Goal: Communication & Community: Answer question/provide support

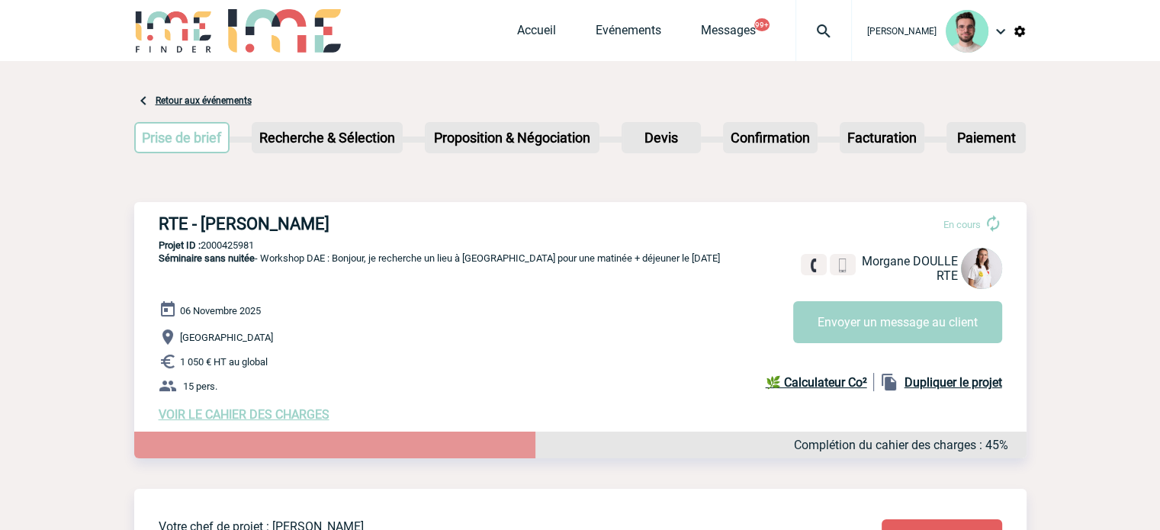
click at [284, 228] on h3 "RTE - [PERSON_NAME]" at bounding box center [388, 223] width 458 height 19
copy div "RTE - [PERSON_NAME]"
click at [229, 249] on p "Projet ID : 2000425981" at bounding box center [580, 244] width 892 height 11
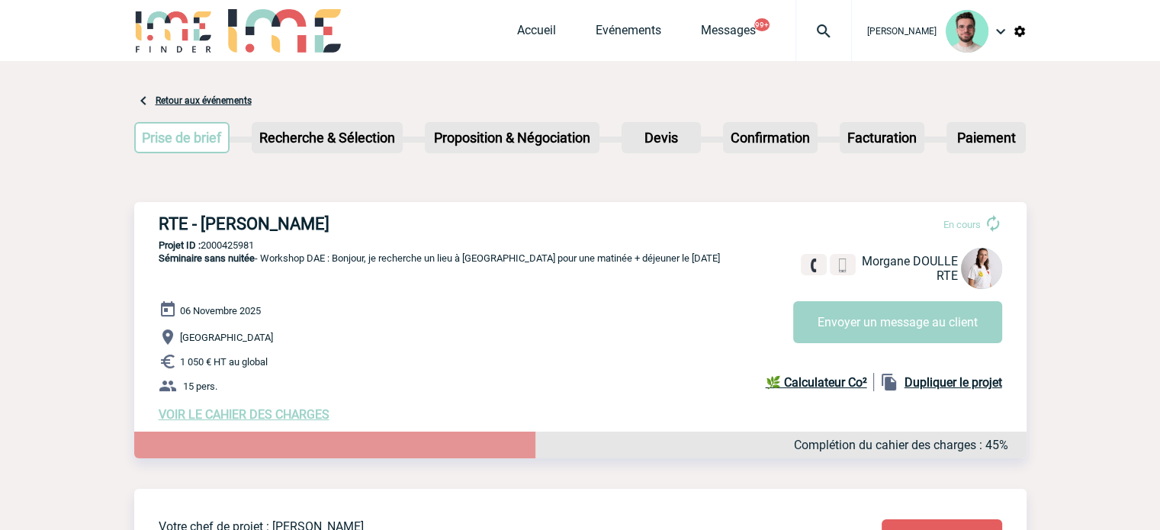
click at [229, 249] on p "Projet ID : 2000425981" at bounding box center [580, 244] width 892 height 11
copy p "2000425981"
click at [268, 417] on span "VOIR LE CAHIER DES CHARGES" at bounding box center [244, 414] width 171 height 14
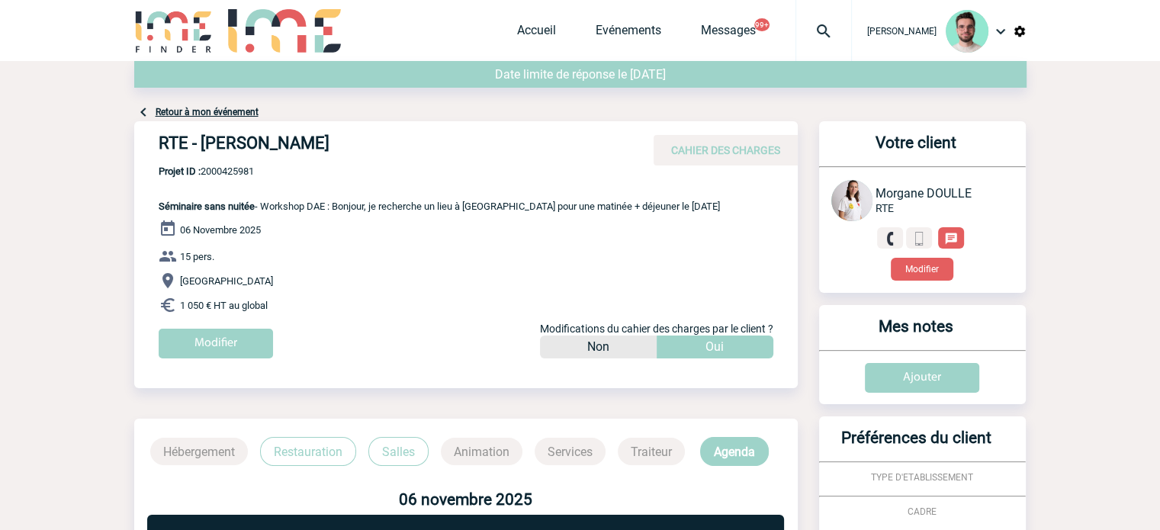
click at [322, 448] on p "Restauration" at bounding box center [308, 451] width 96 height 29
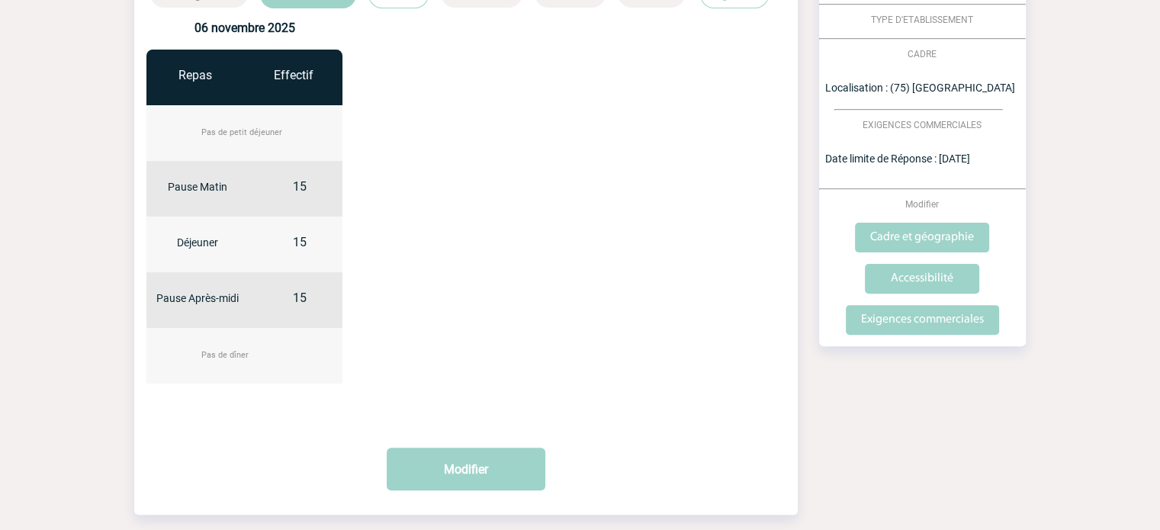
scroll to position [153, 0]
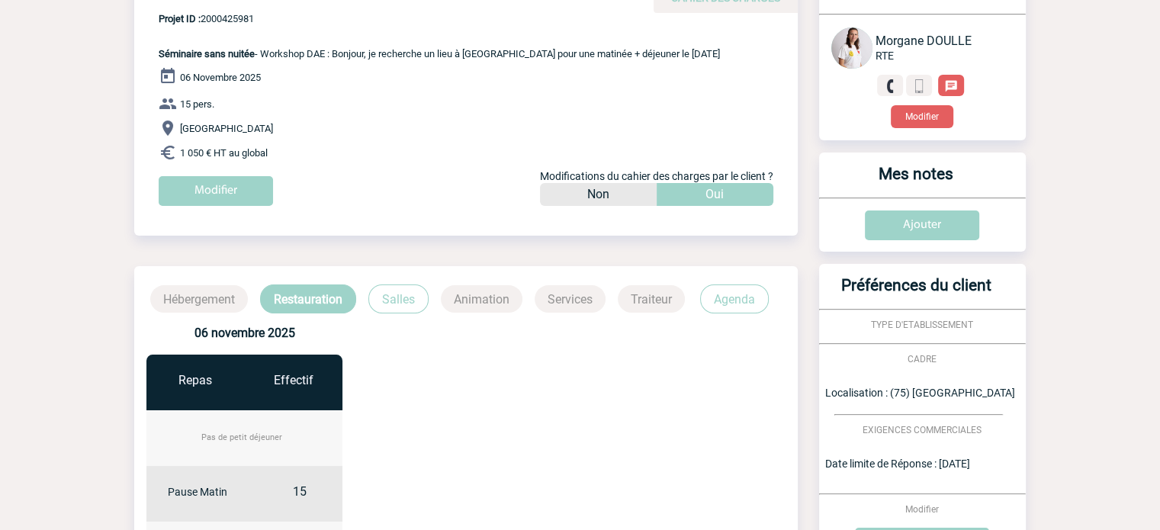
click at [408, 301] on p "Salles" at bounding box center [398, 298] width 60 height 29
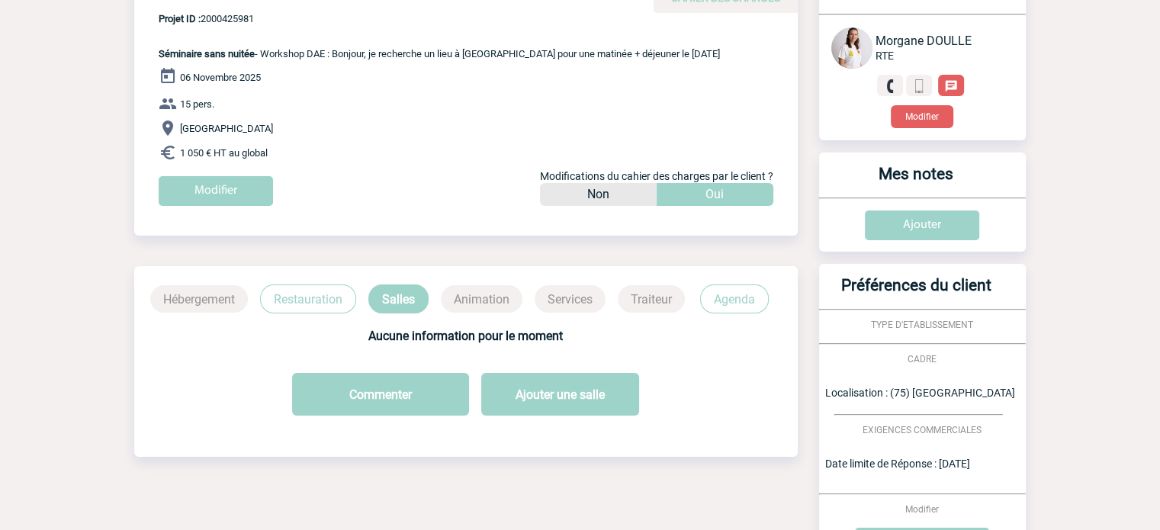
click at [346, 298] on p "Restauration" at bounding box center [308, 298] width 96 height 29
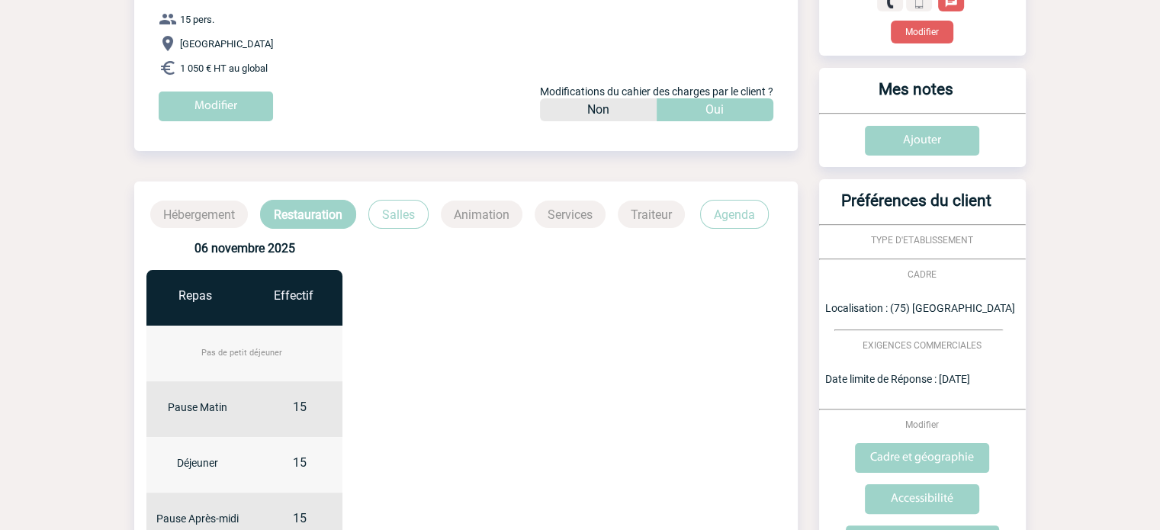
scroll to position [0, 0]
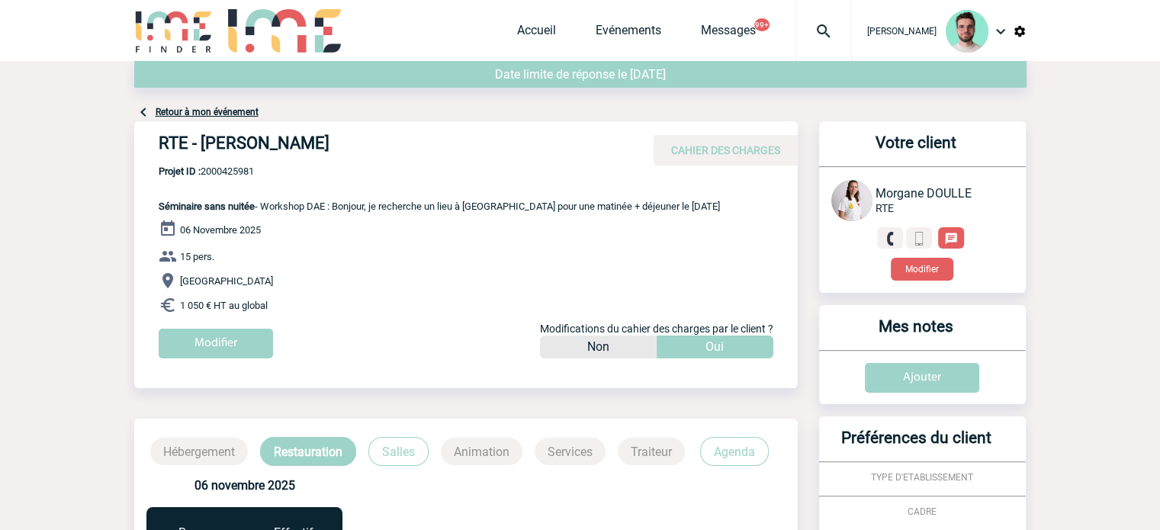
click at [232, 111] on link "Retour à mon événement" at bounding box center [207, 112] width 103 height 11
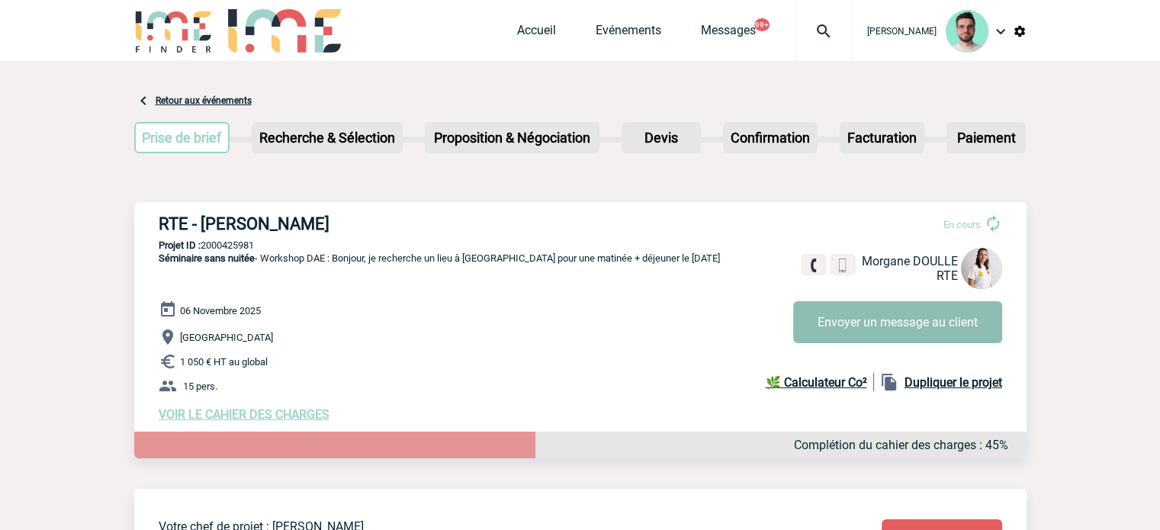
click at [809, 326] on button "Envoyer un message au client" at bounding box center [897, 322] width 209 height 42
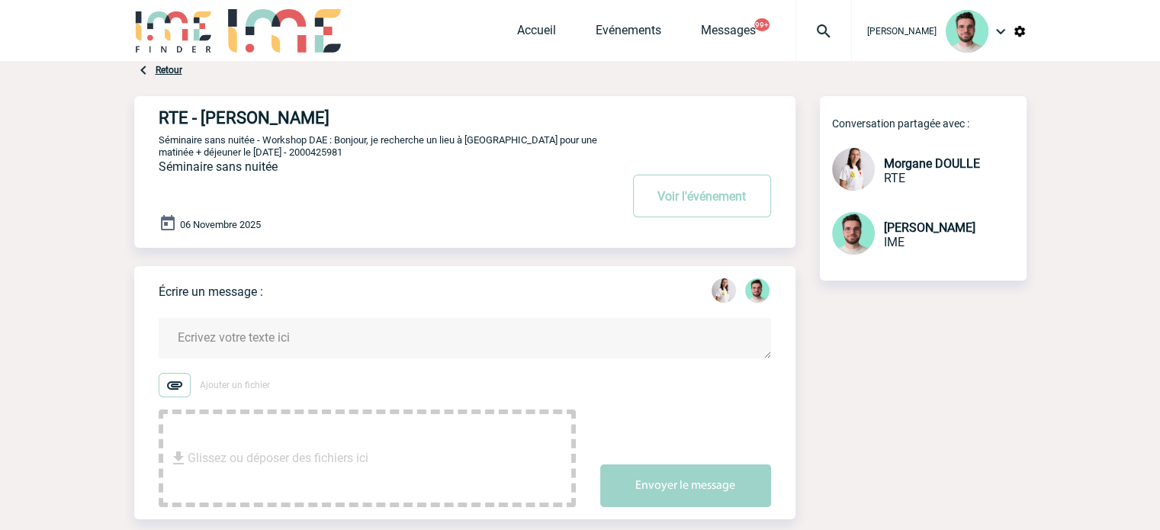
scroll to position [87, 0]
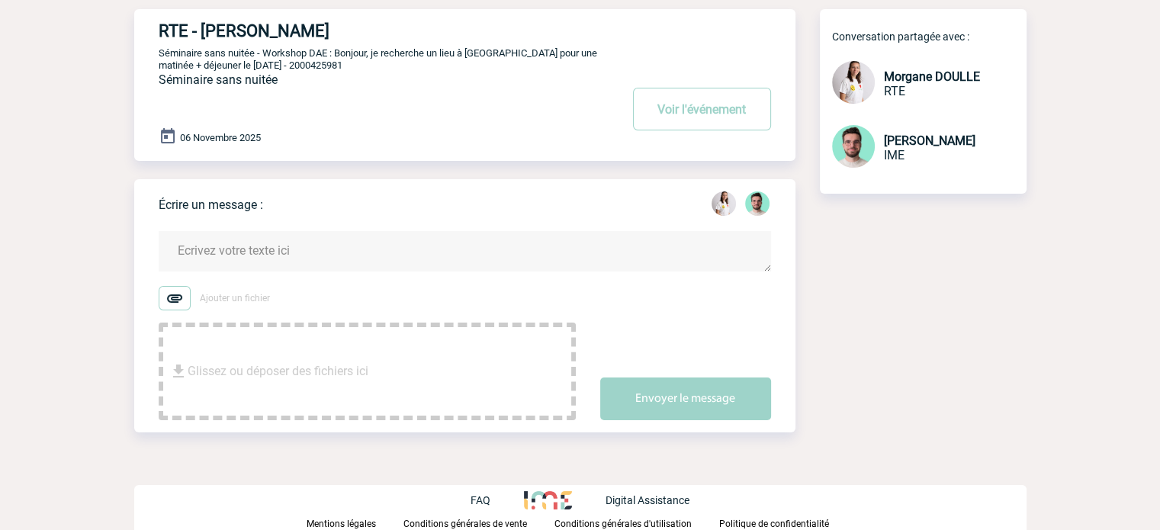
click at [413, 246] on textarea at bounding box center [465, 251] width 612 height 40
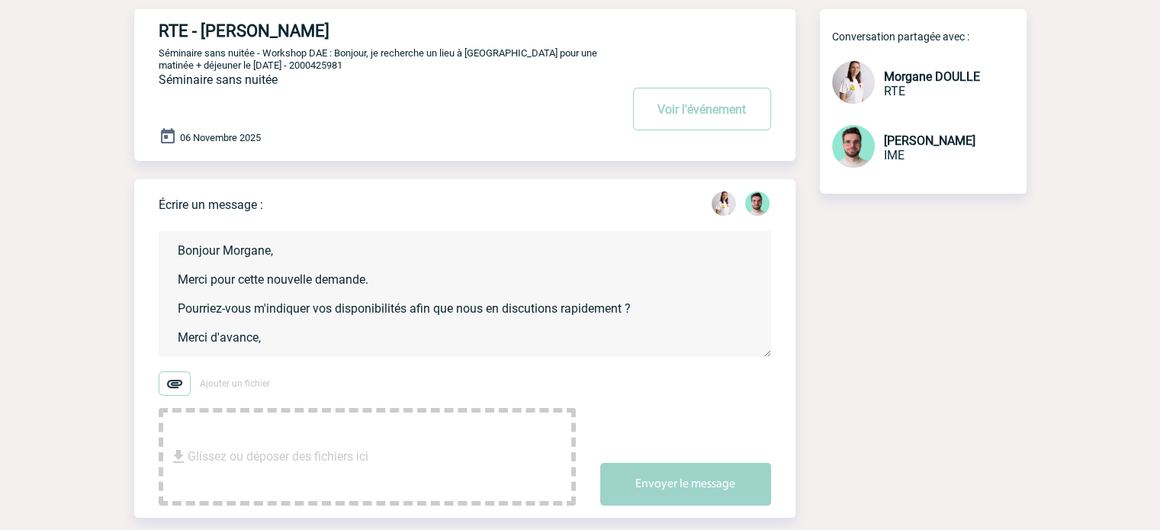
scroll to position [3, 0]
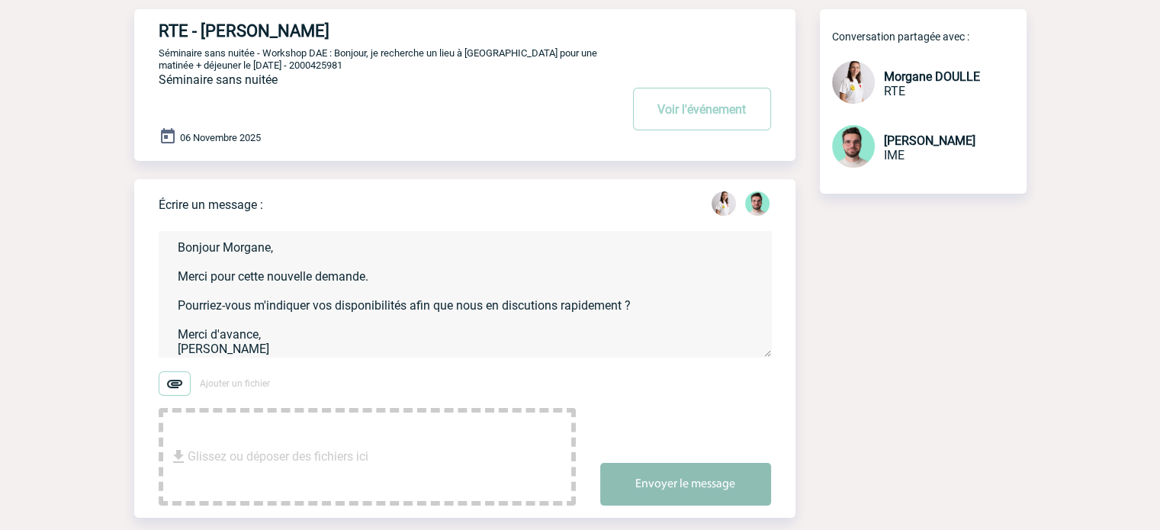
type textarea "Bonjour Morgane, Merci pour cette nouvelle demande. Pourriez-vous m'indiquer vo…"
click at [692, 470] on button "Envoyer le message" at bounding box center [685, 484] width 171 height 43
